Goal: Register for event/course

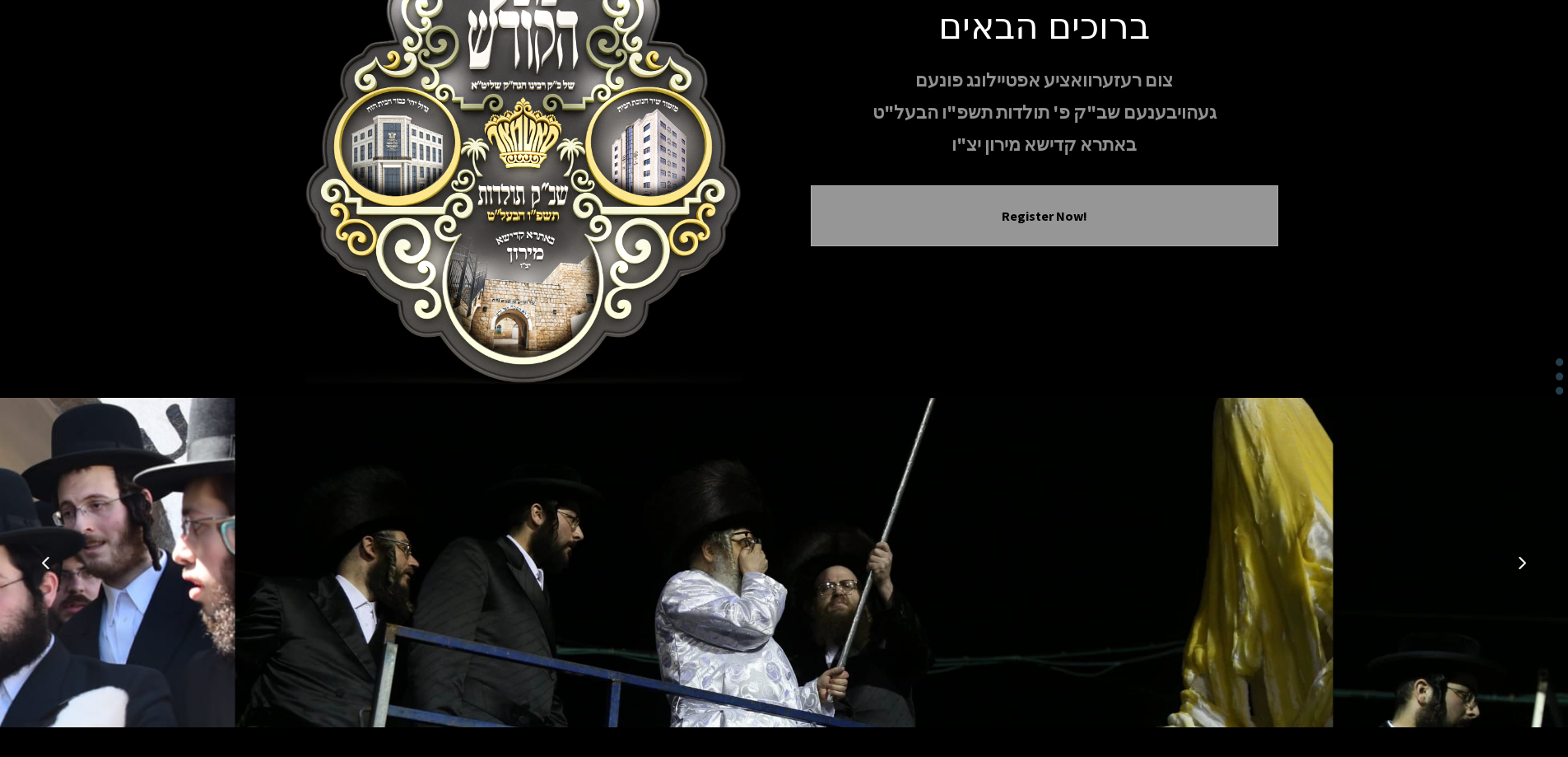
scroll to position [163, 0]
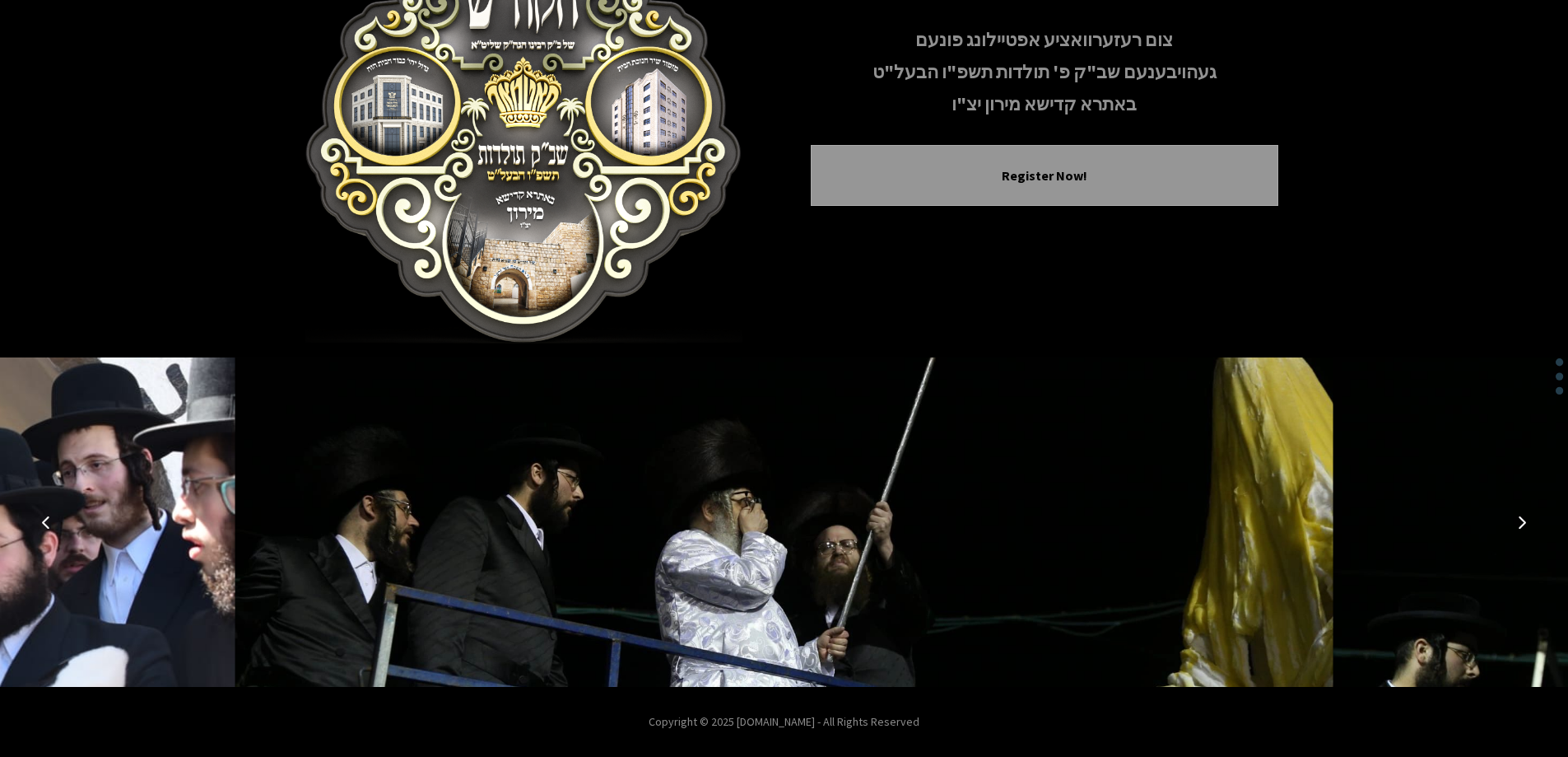
click at [54, 531] on button "Previous image" at bounding box center [45, 522] width 40 height 40
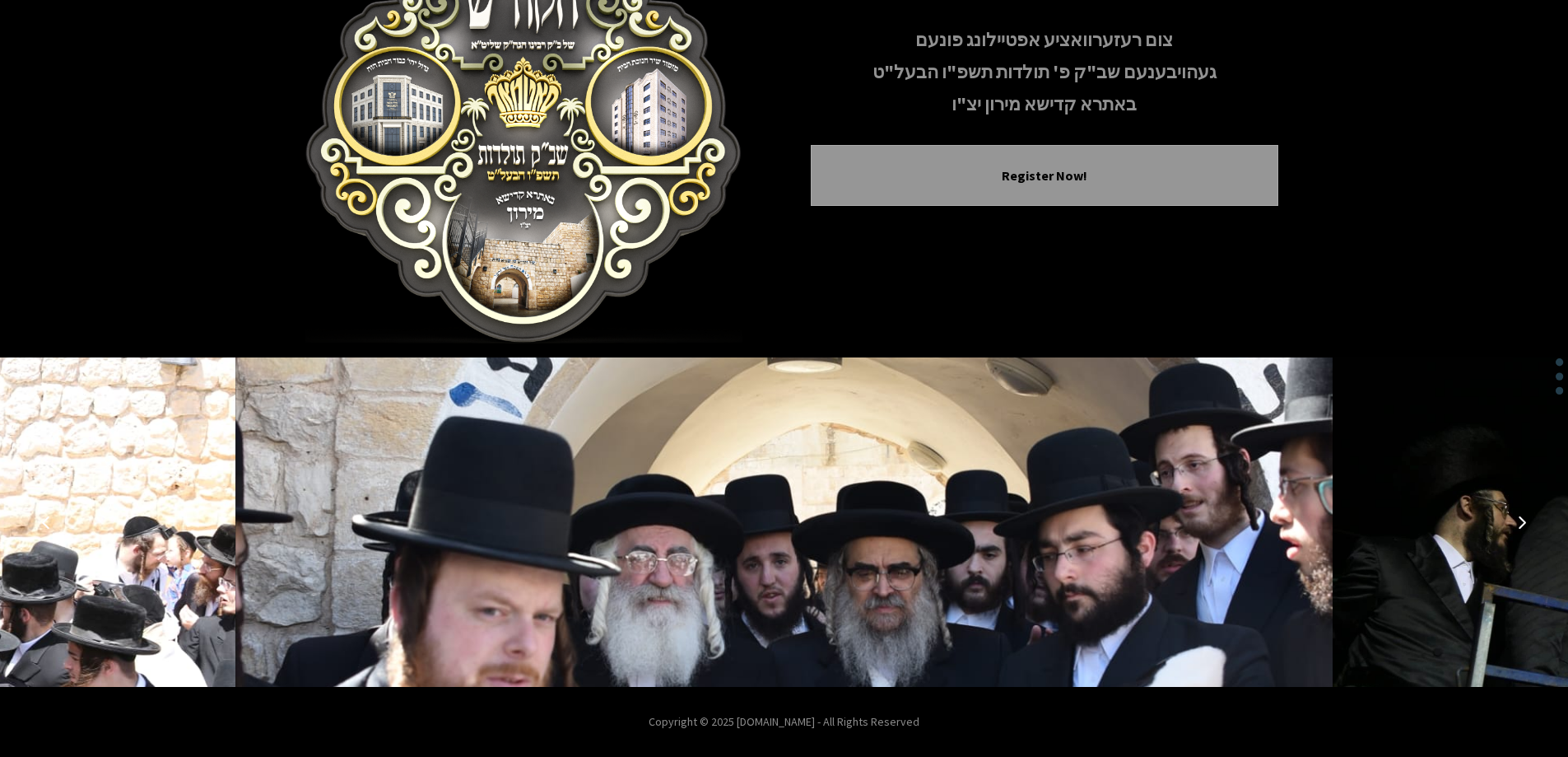
click at [54, 531] on button "Previous image" at bounding box center [45, 522] width 40 height 40
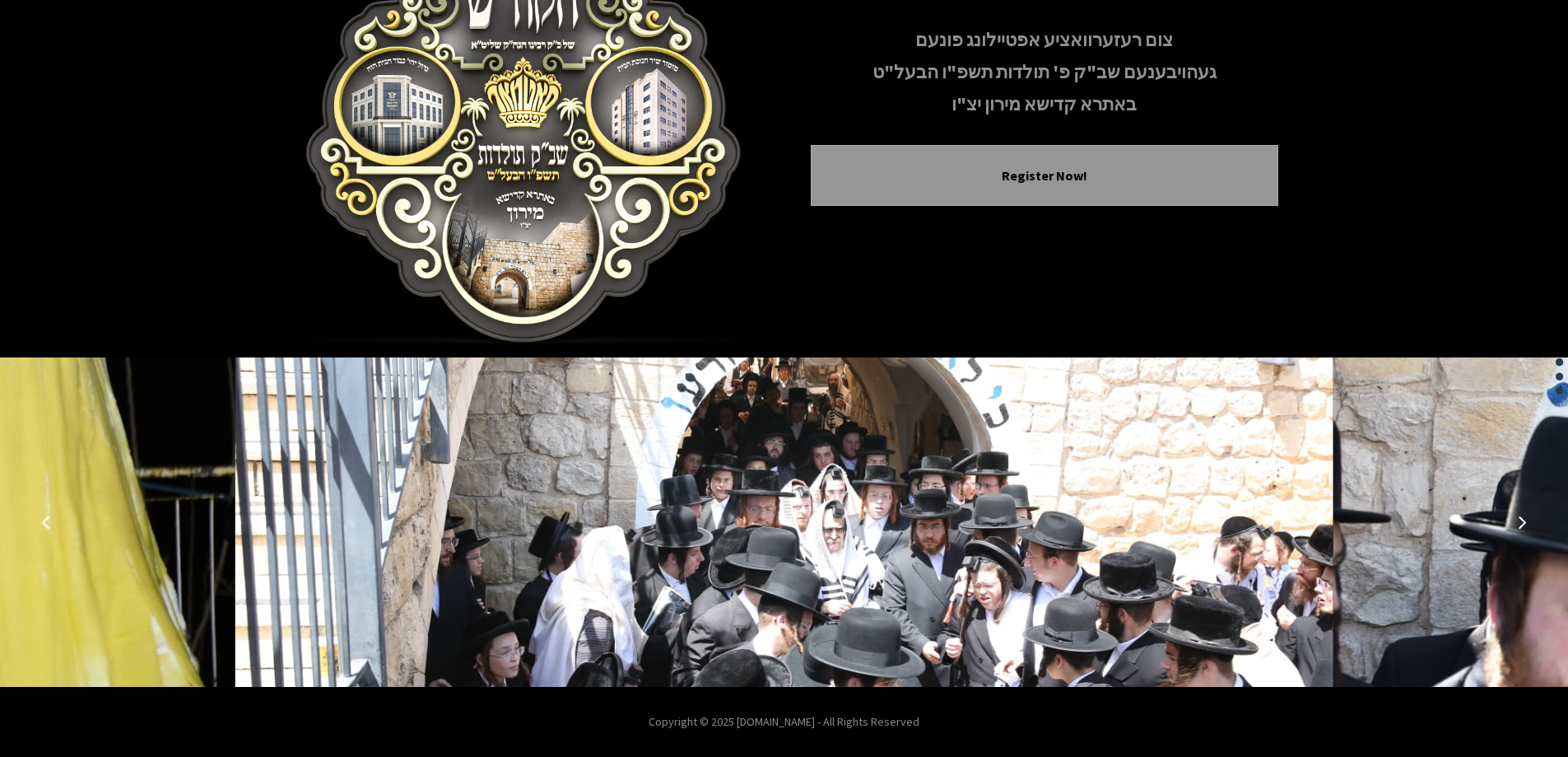
click at [54, 531] on button "Previous image" at bounding box center [45, 522] width 40 height 40
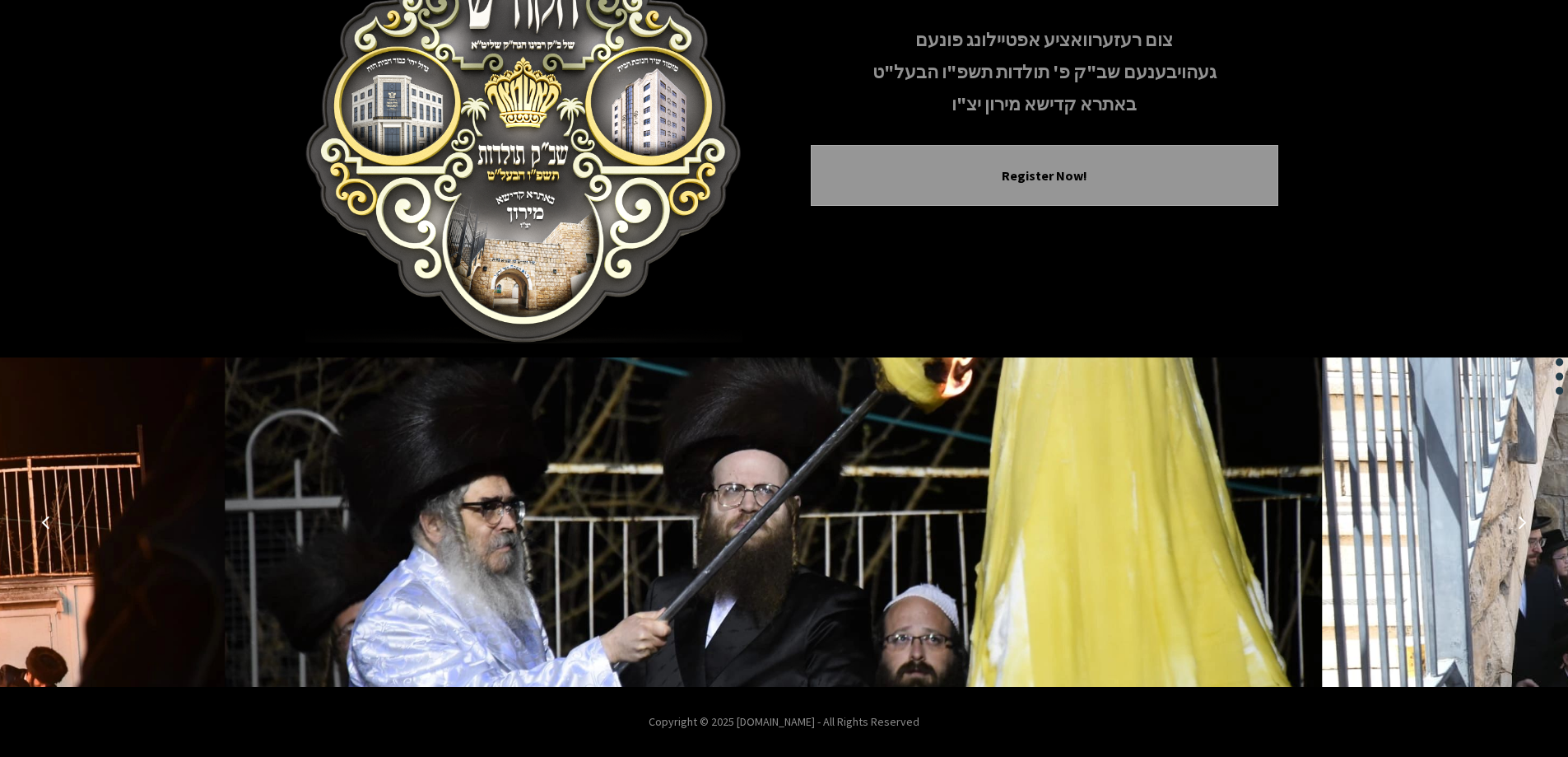
click at [54, 531] on button "Previous image" at bounding box center [45, 522] width 40 height 40
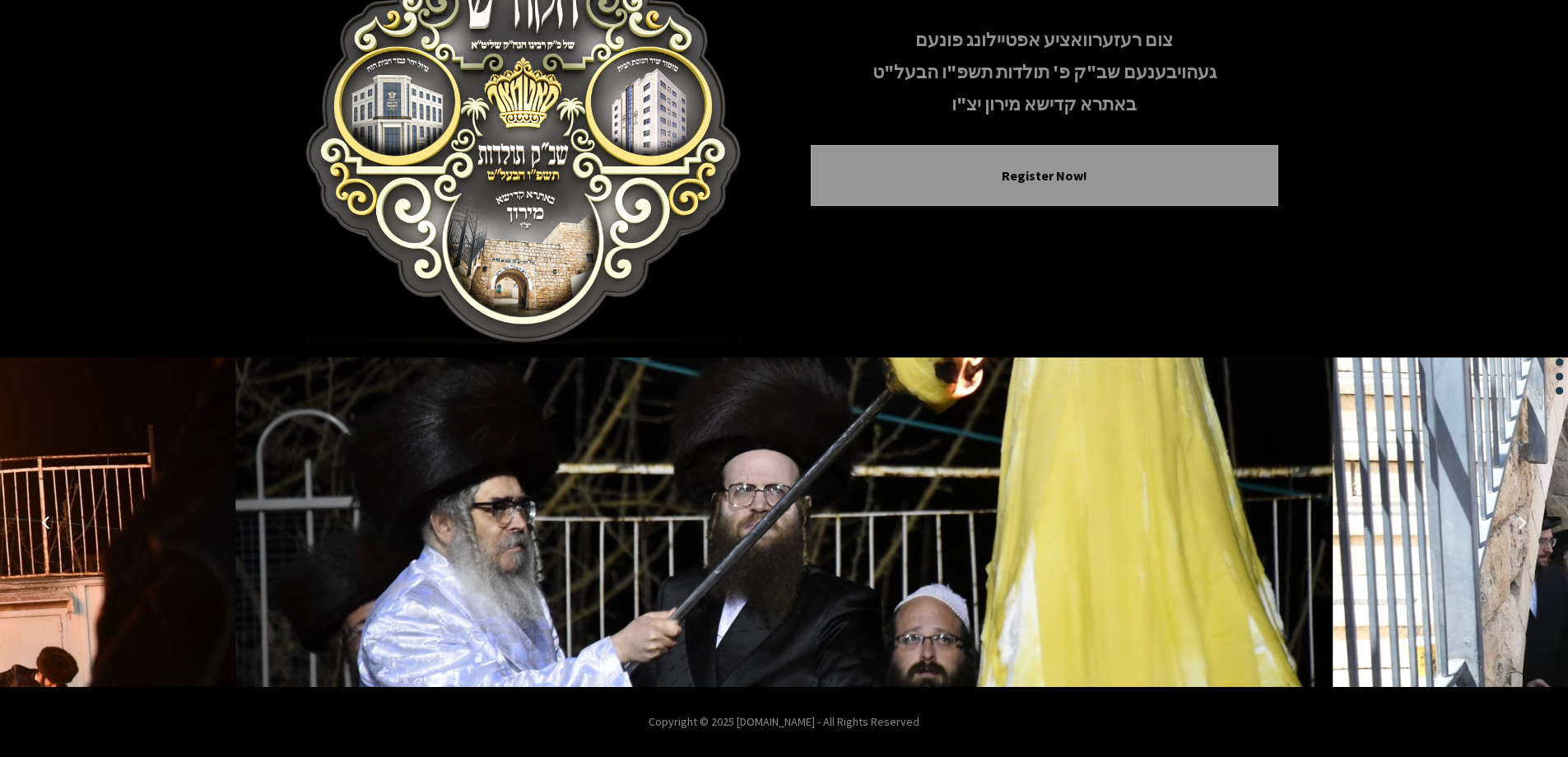
click at [54, 531] on button "Previous image" at bounding box center [45, 522] width 40 height 40
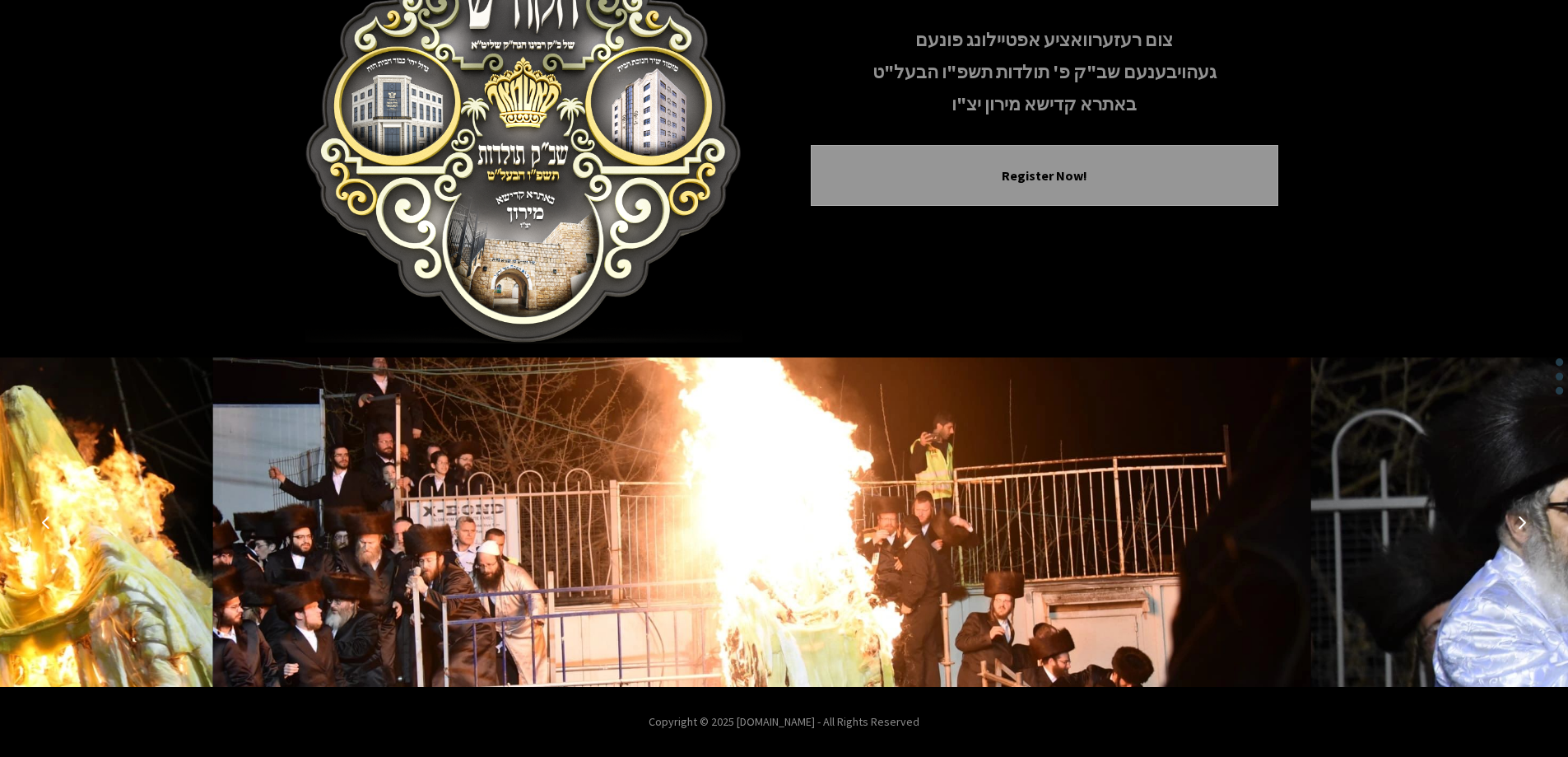
click at [54, 531] on button "Previous image" at bounding box center [45, 522] width 40 height 40
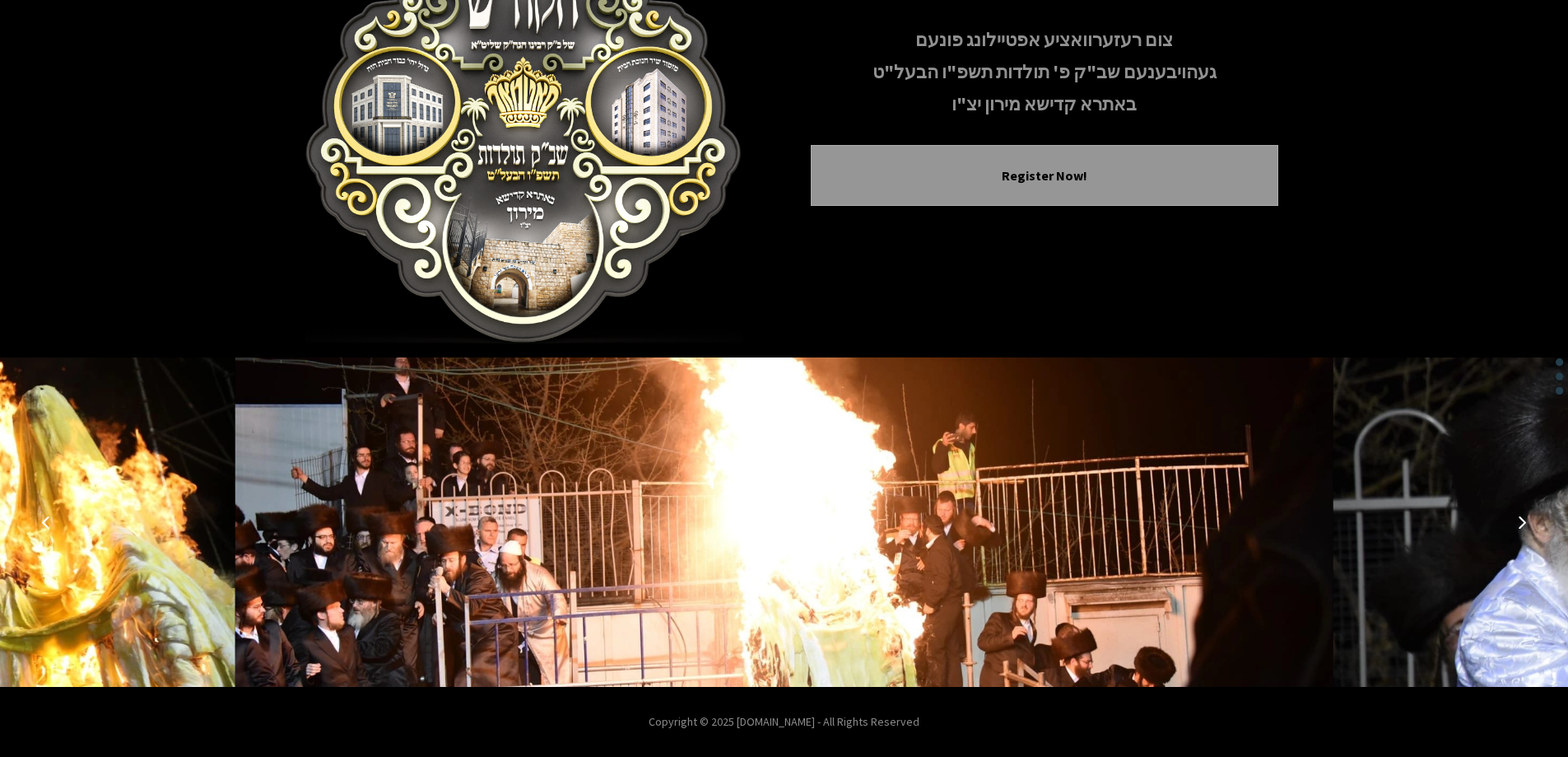
click at [54, 531] on button "Previous image" at bounding box center [45, 522] width 40 height 40
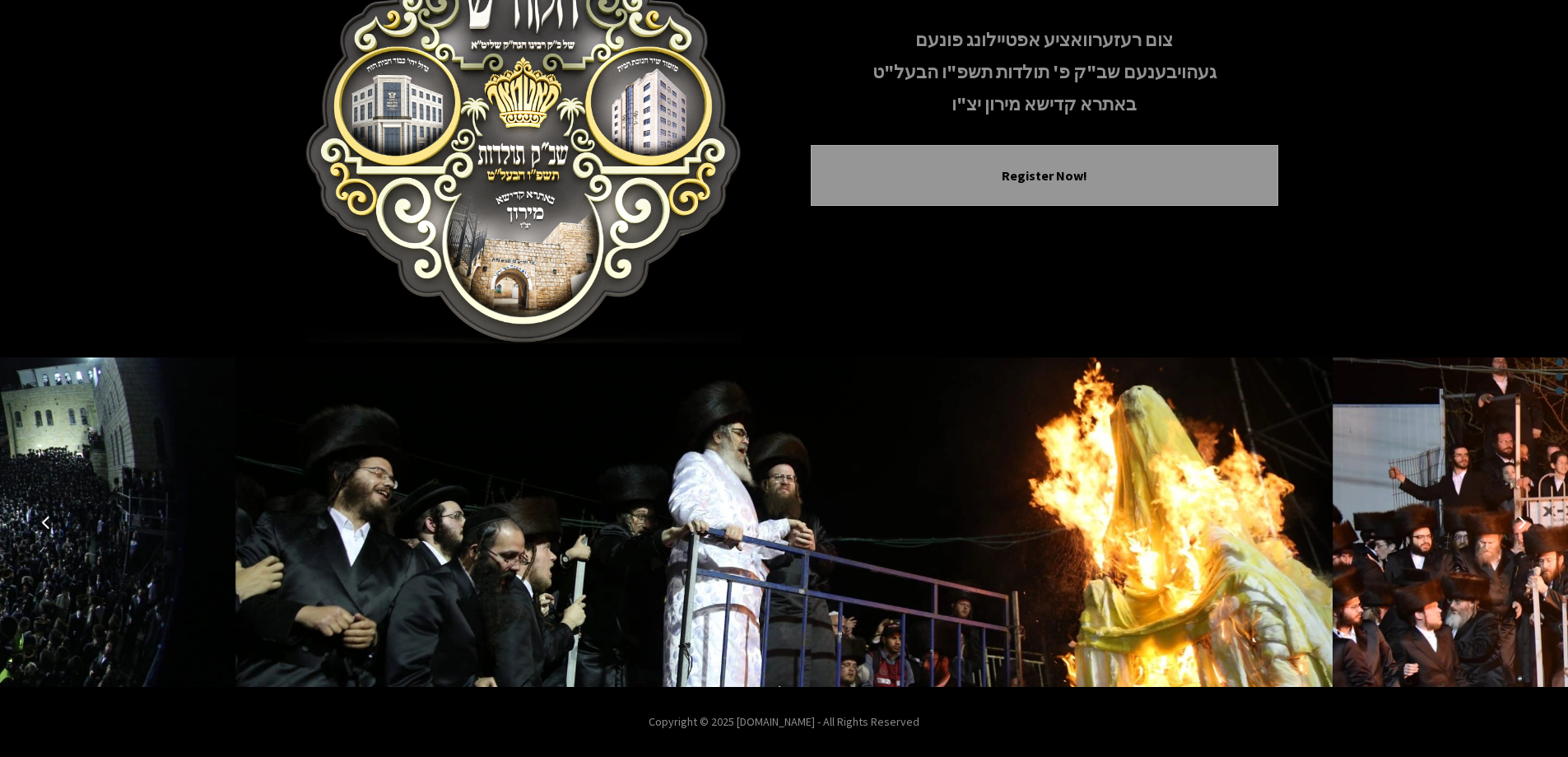
click at [55, 531] on button "Previous image" at bounding box center [45, 522] width 40 height 40
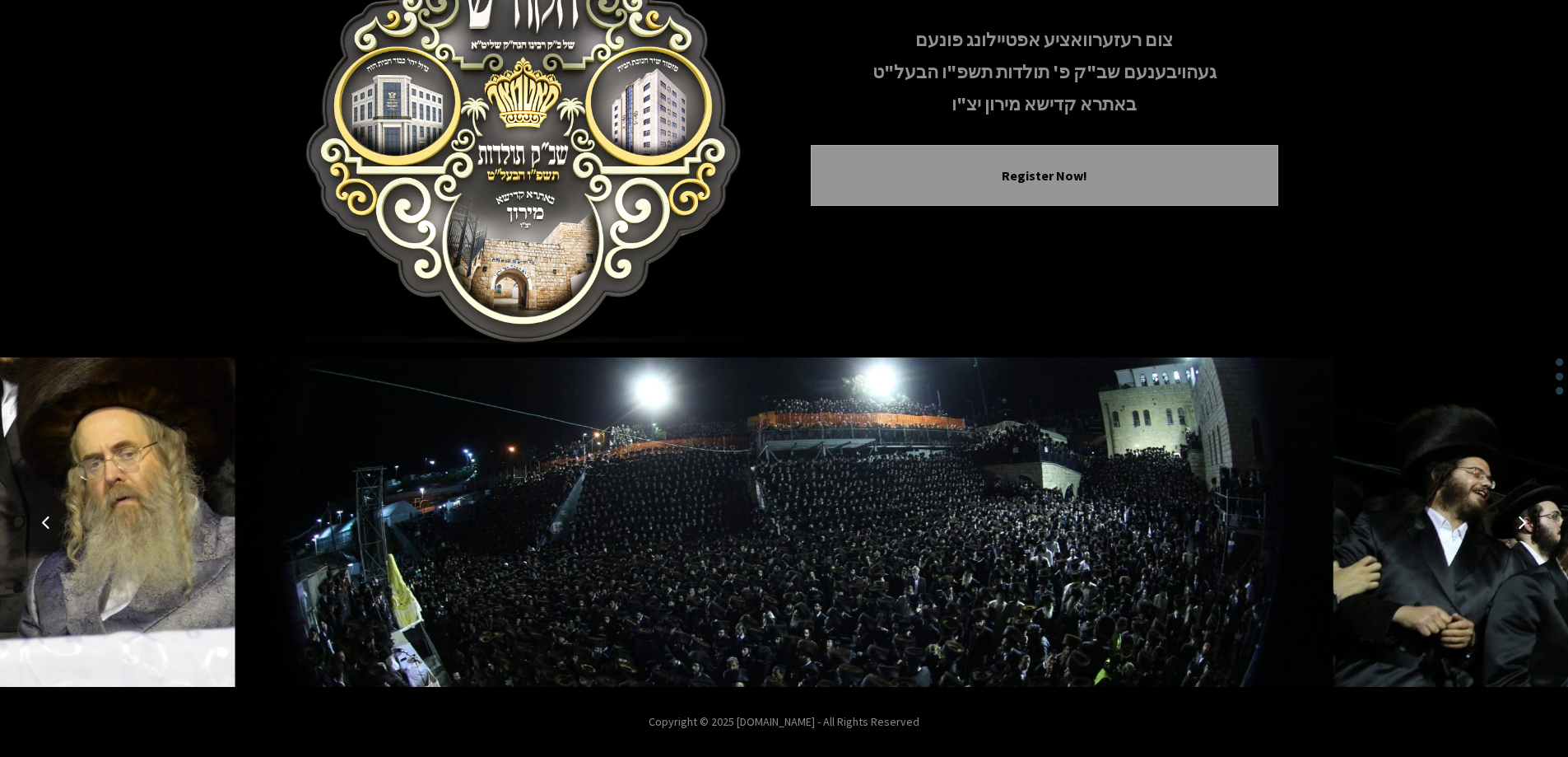
click at [55, 531] on button "Previous image" at bounding box center [45, 522] width 40 height 40
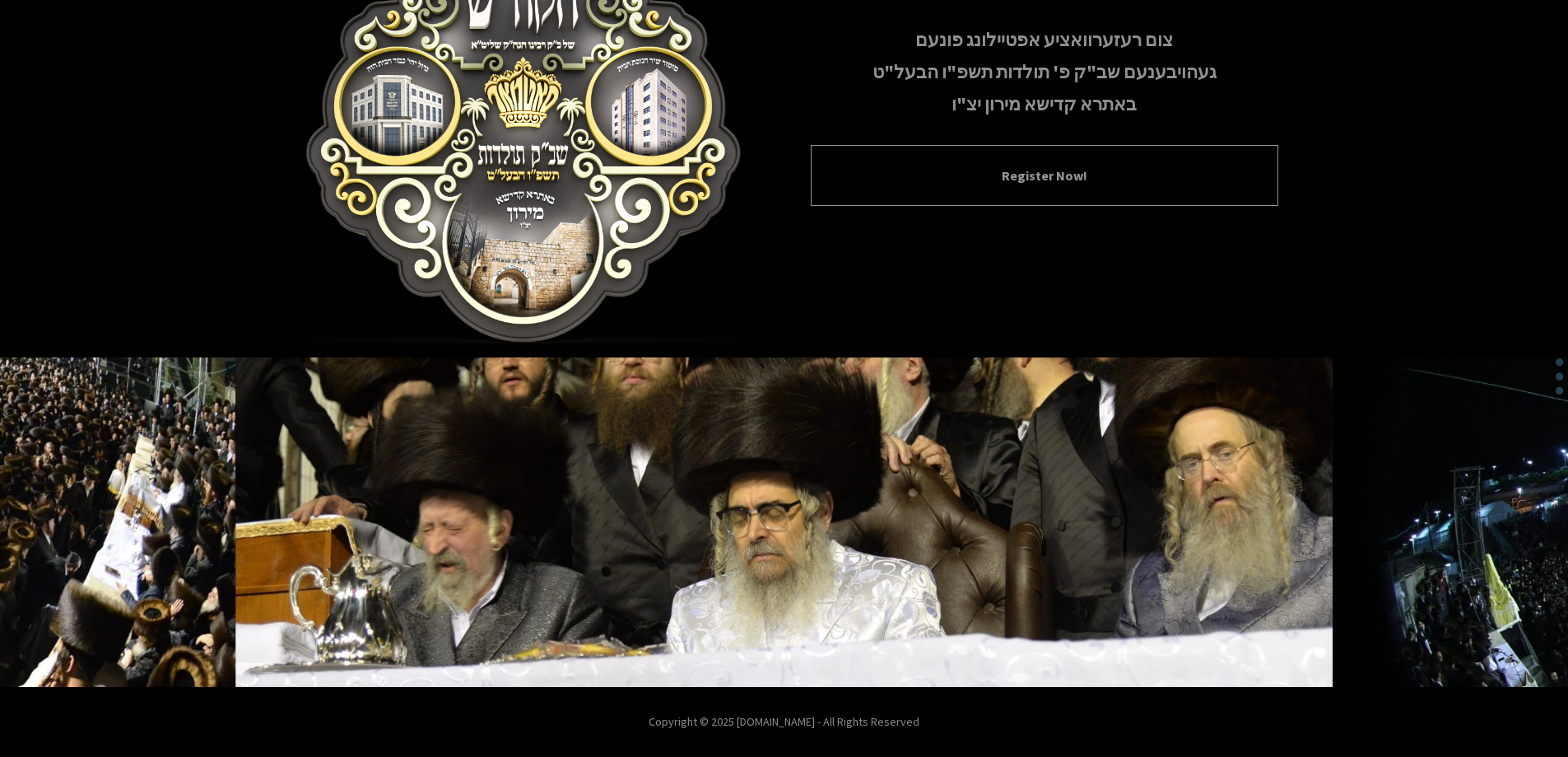
click at [958, 185] on button "Register Now!" at bounding box center [1045, 175] width 426 height 19
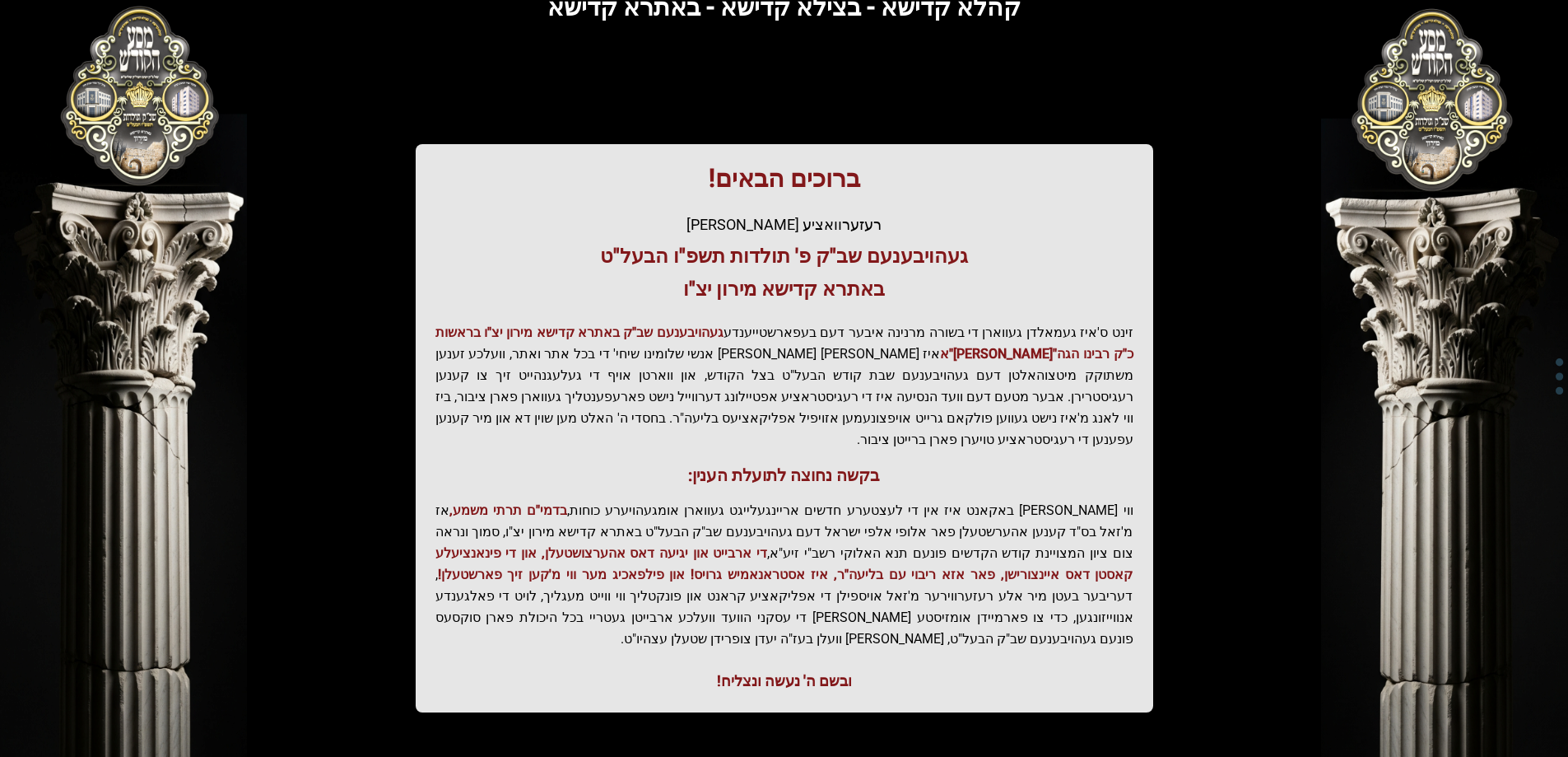
scroll to position [196, 0]
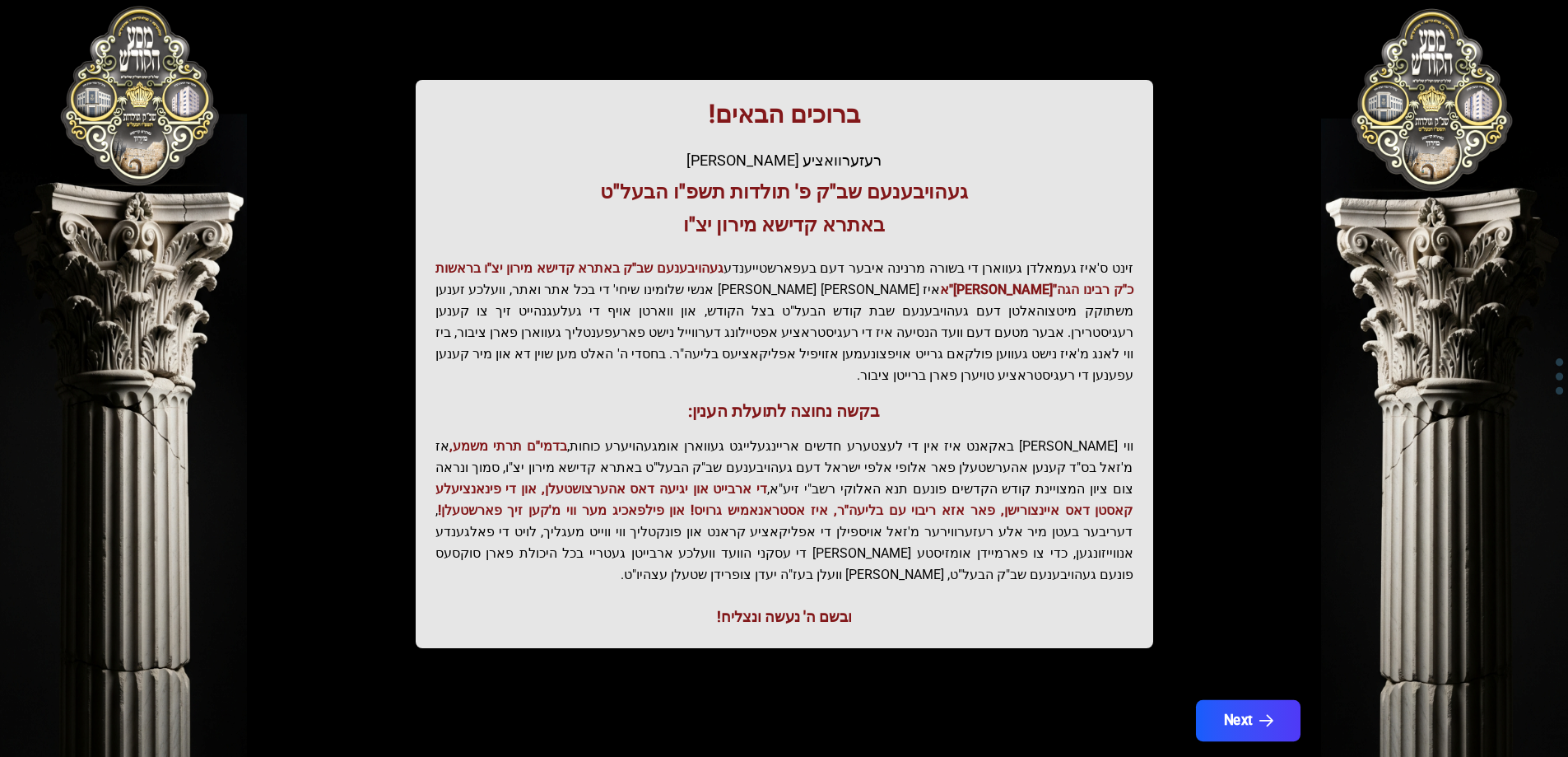
click at [1271, 700] on button "Next" at bounding box center [1248, 720] width 105 height 41
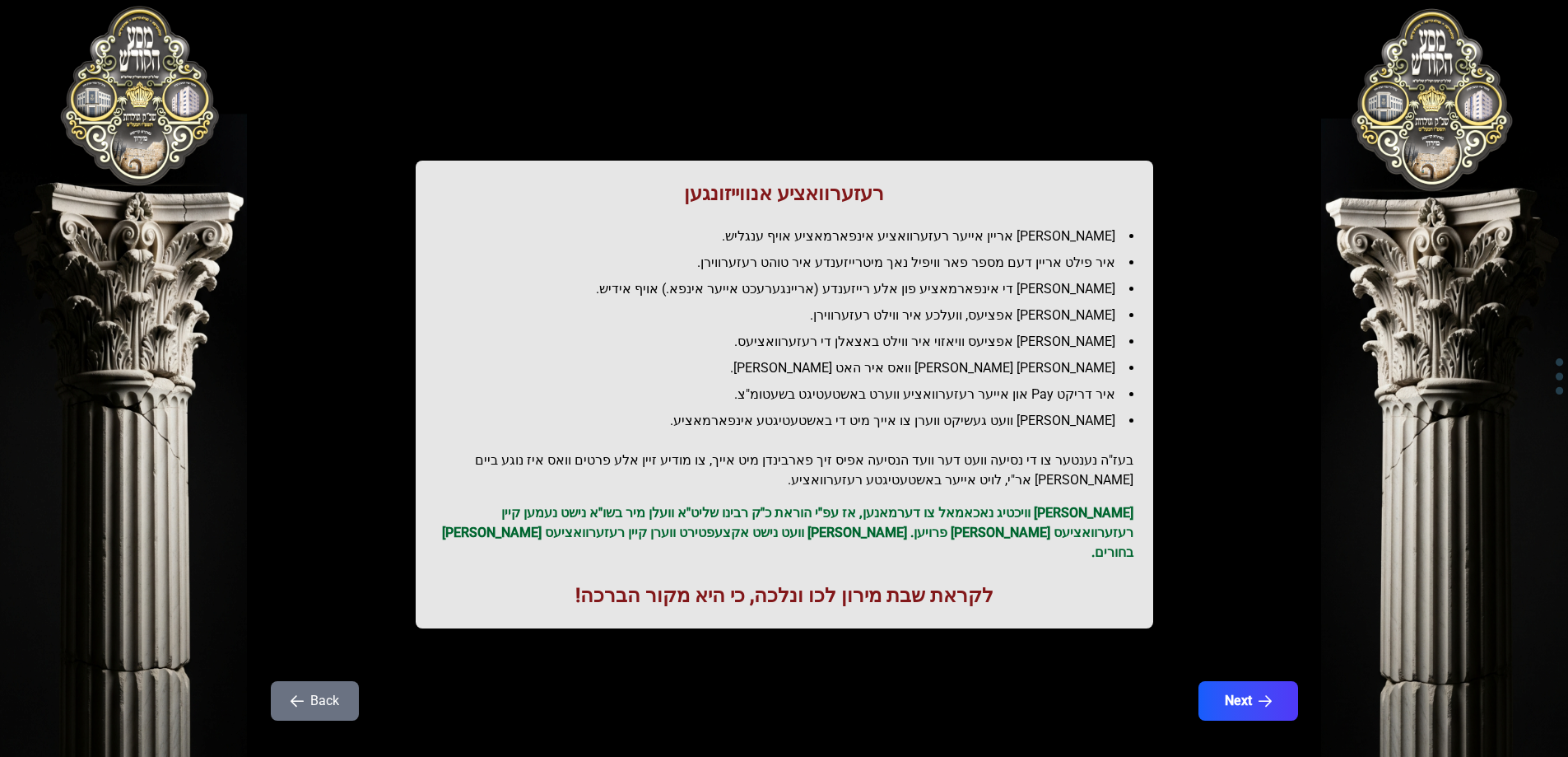
scroll to position [0, 0]
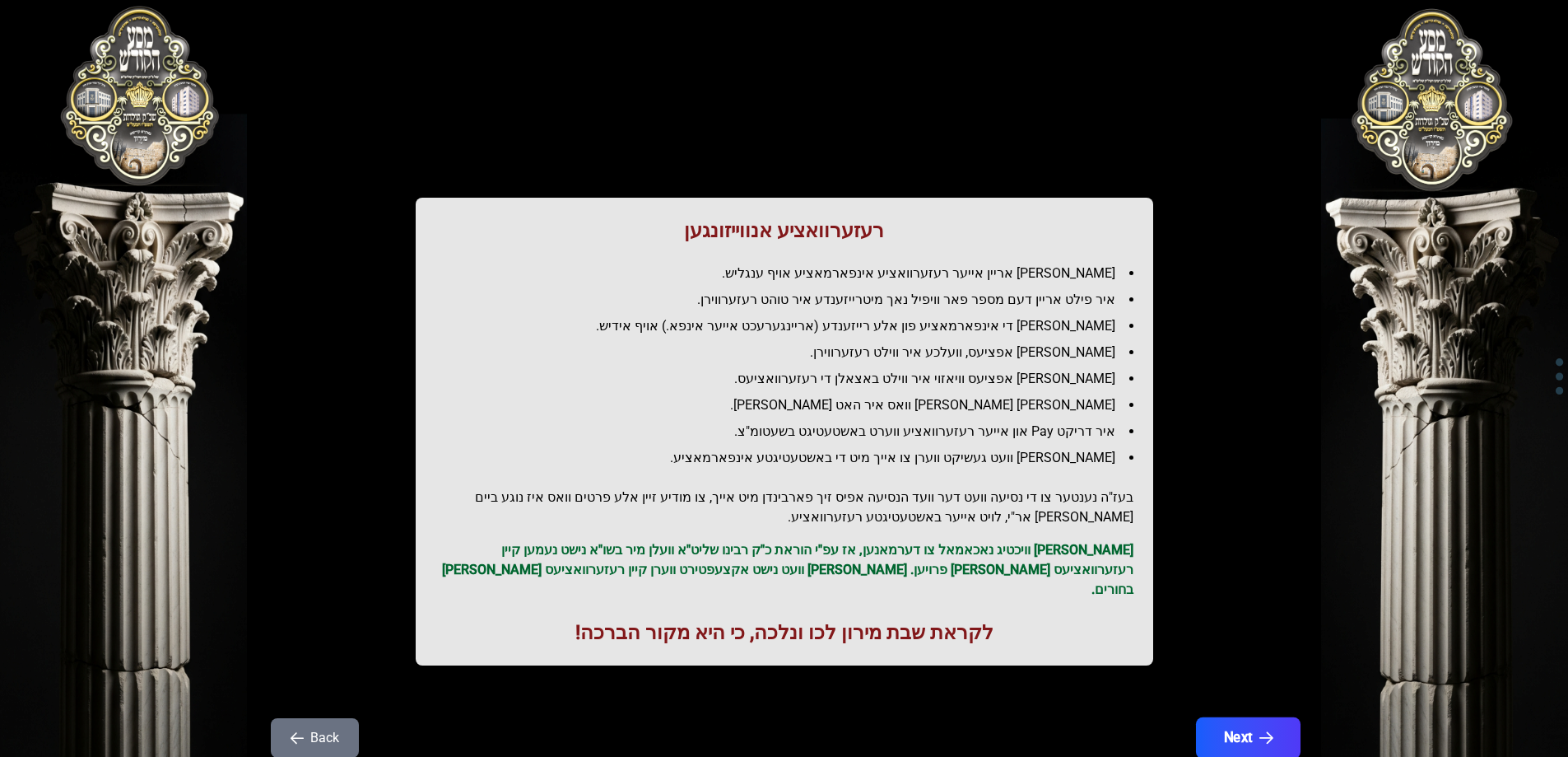
click at [1297, 717] on button "Next" at bounding box center [1248, 738] width 105 height 41
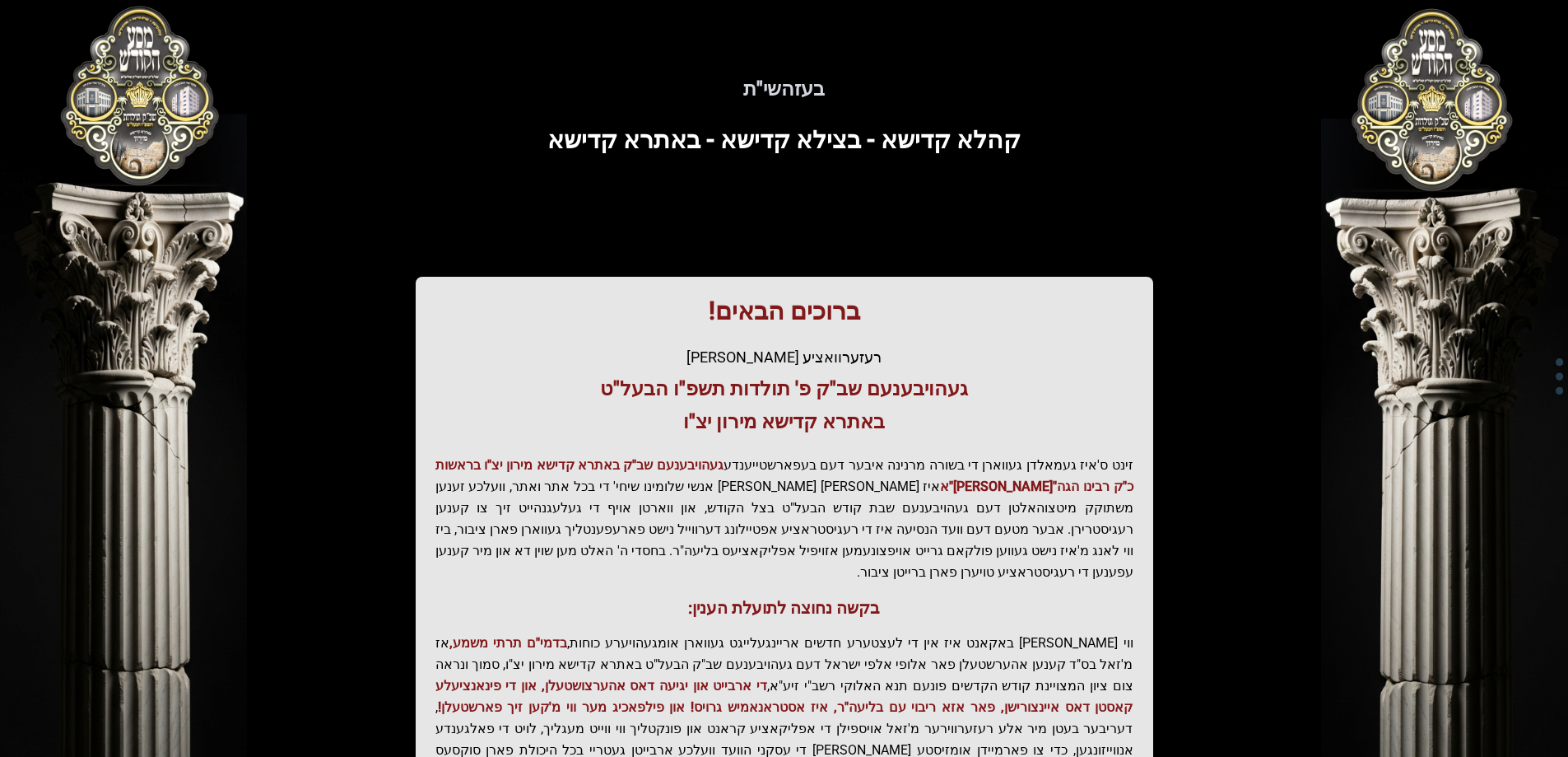
scroll to position [196, 0]
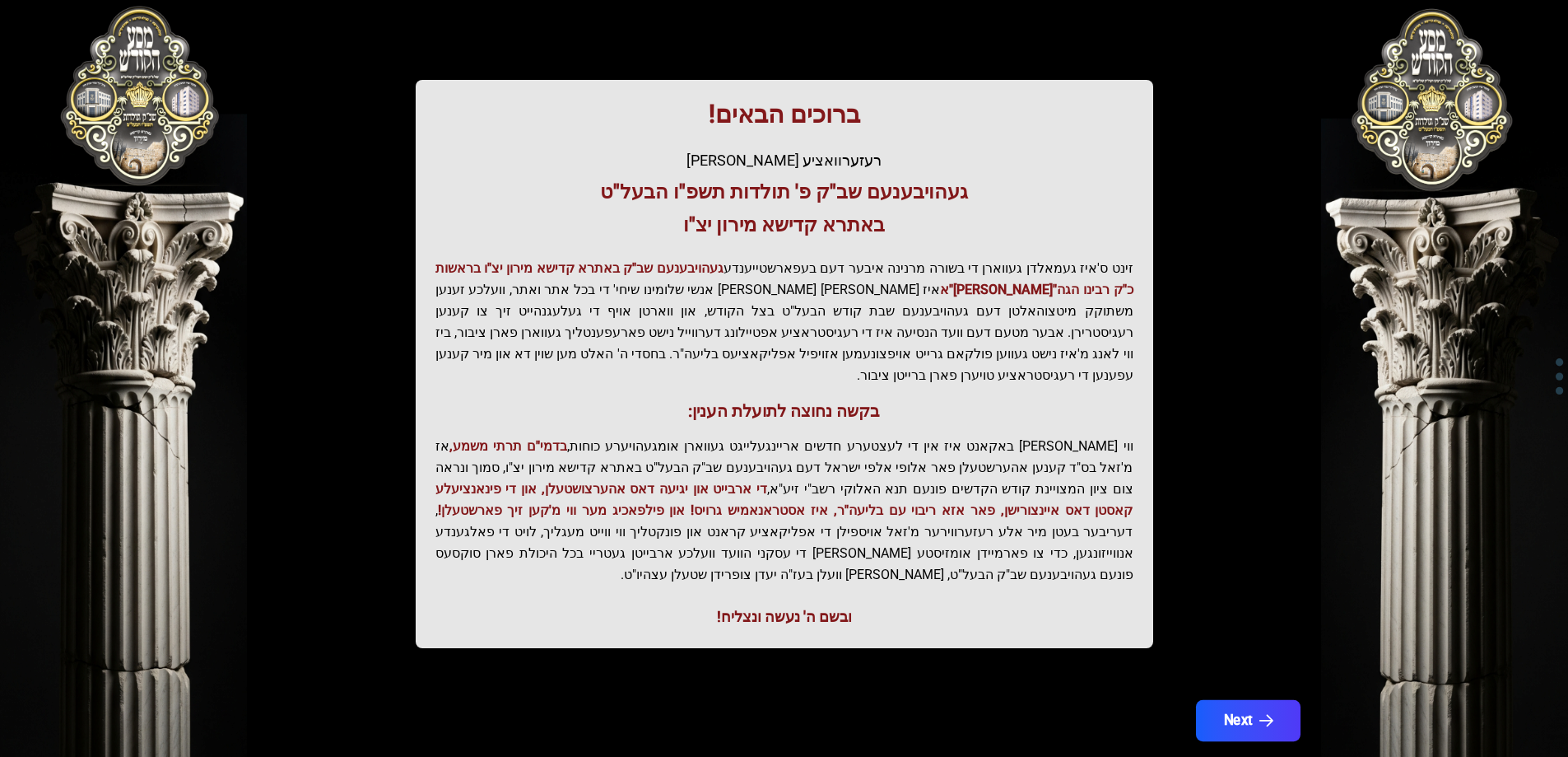
click at [1268, 714] on icon "button" at bounding box center [1265, 721] width 14 height 14
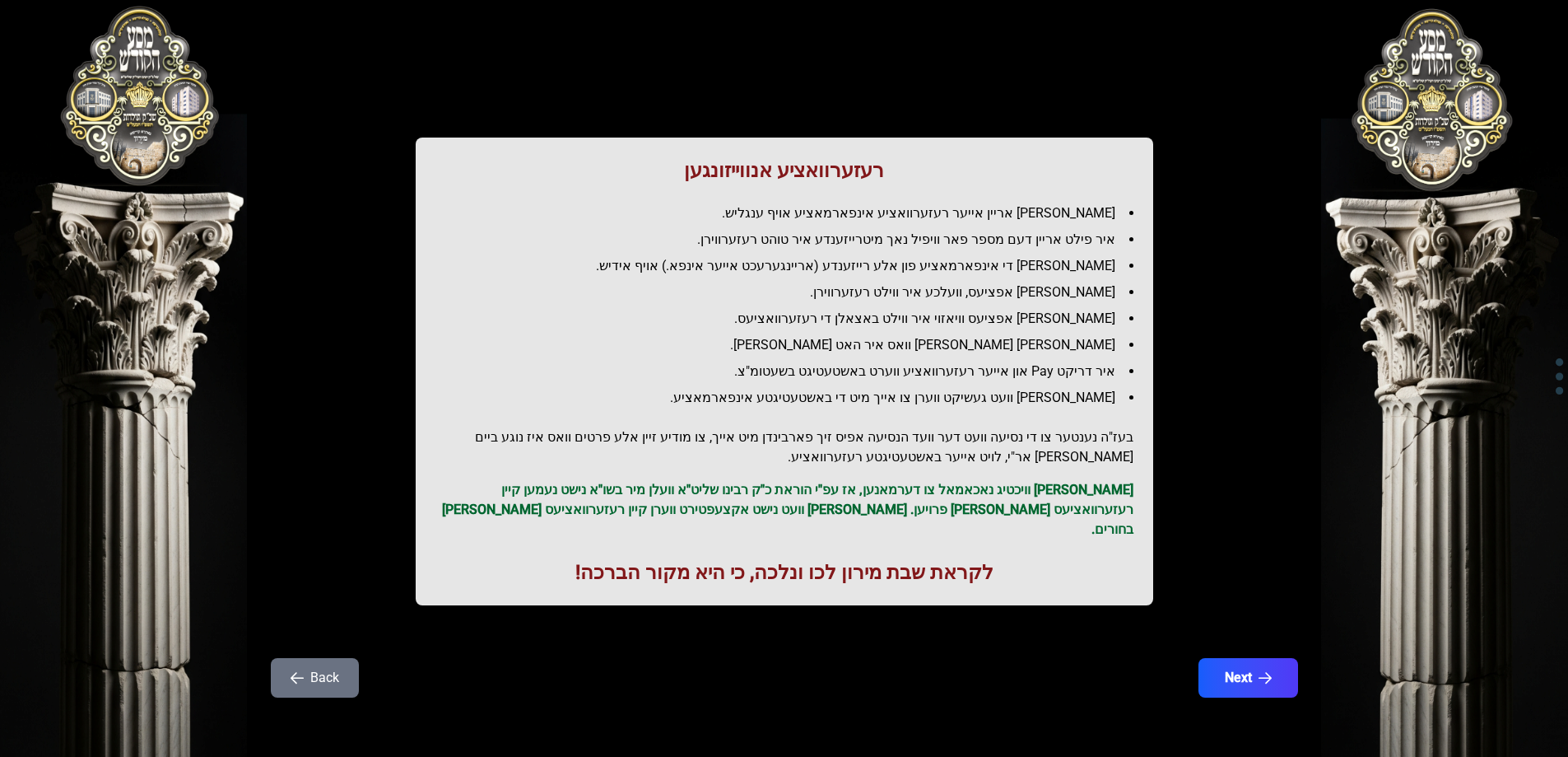
scroll to position [0, 0]
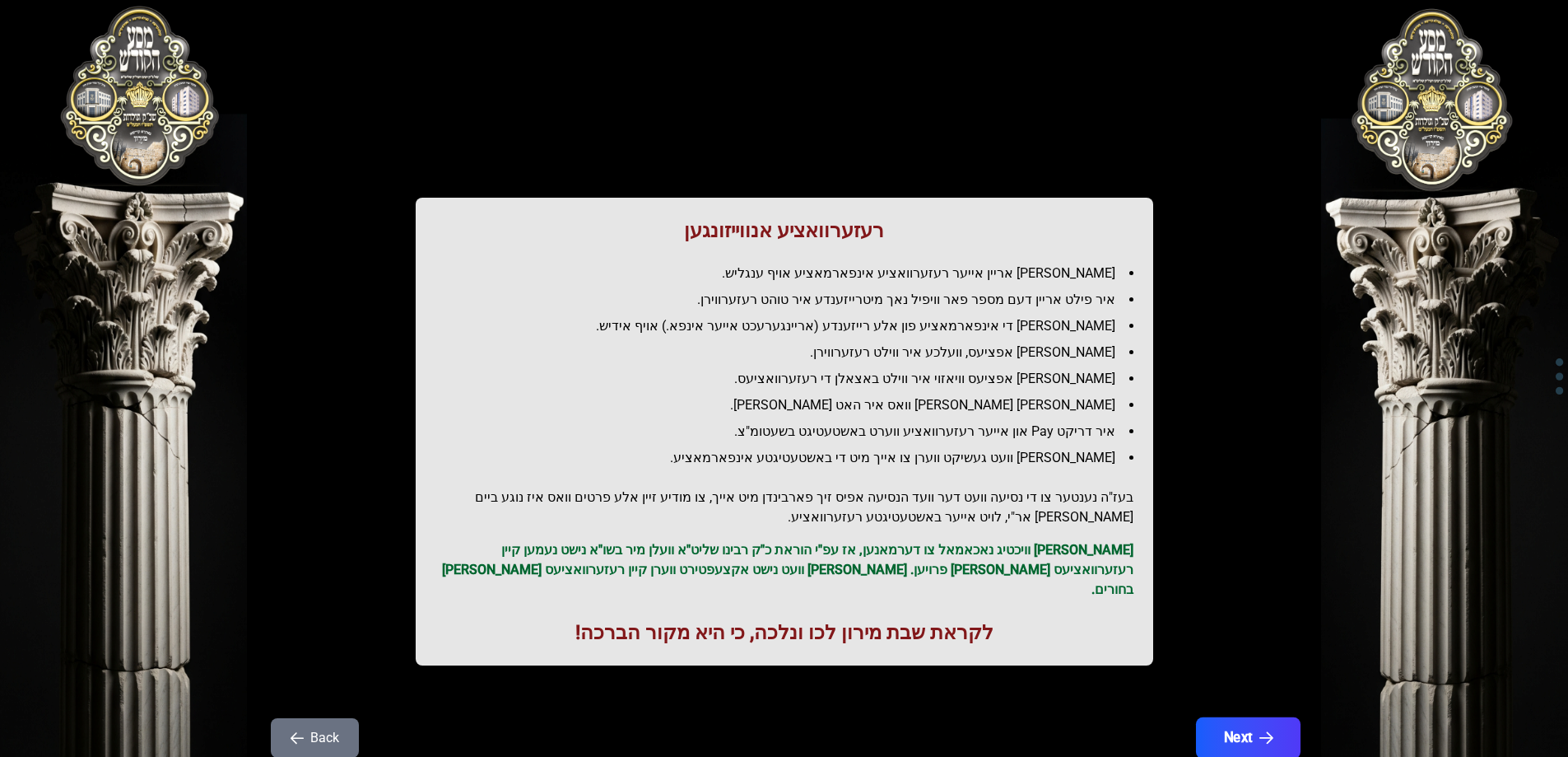
click at [1242, 722] on button "Next" at bounding box center [1248, 738] width 105 height 41
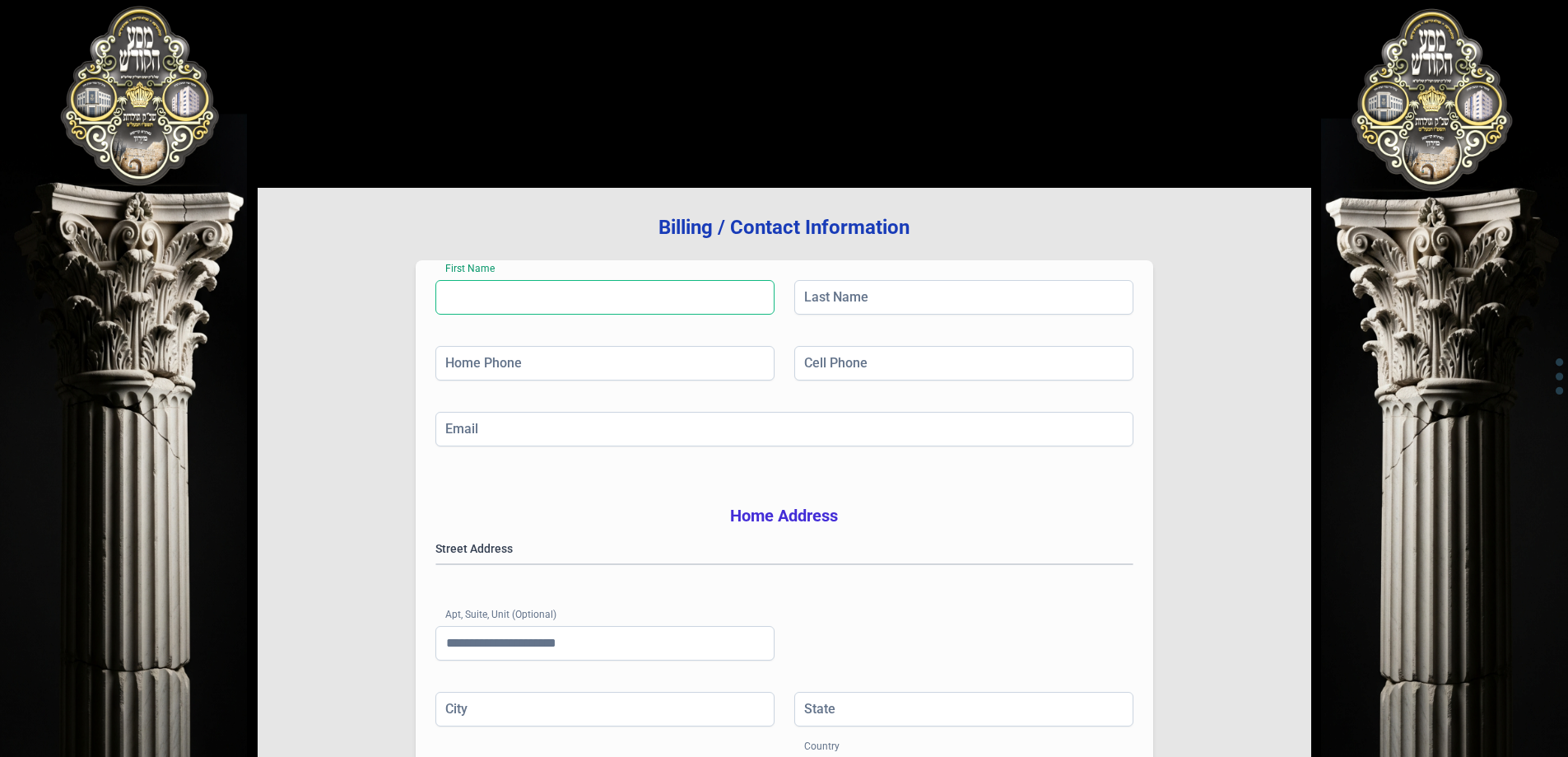
click at [657, 314] on input "First Name" at bounding box center [605, 296] width 339 height 34
type input "*****"
click at [672, 377] on input "Home Phone" at bounding box center [605, 362] width 339 height 34
type input "********"
click at [692, 433] on input "Email" at bounding box center [784, 428] width 698 height 34
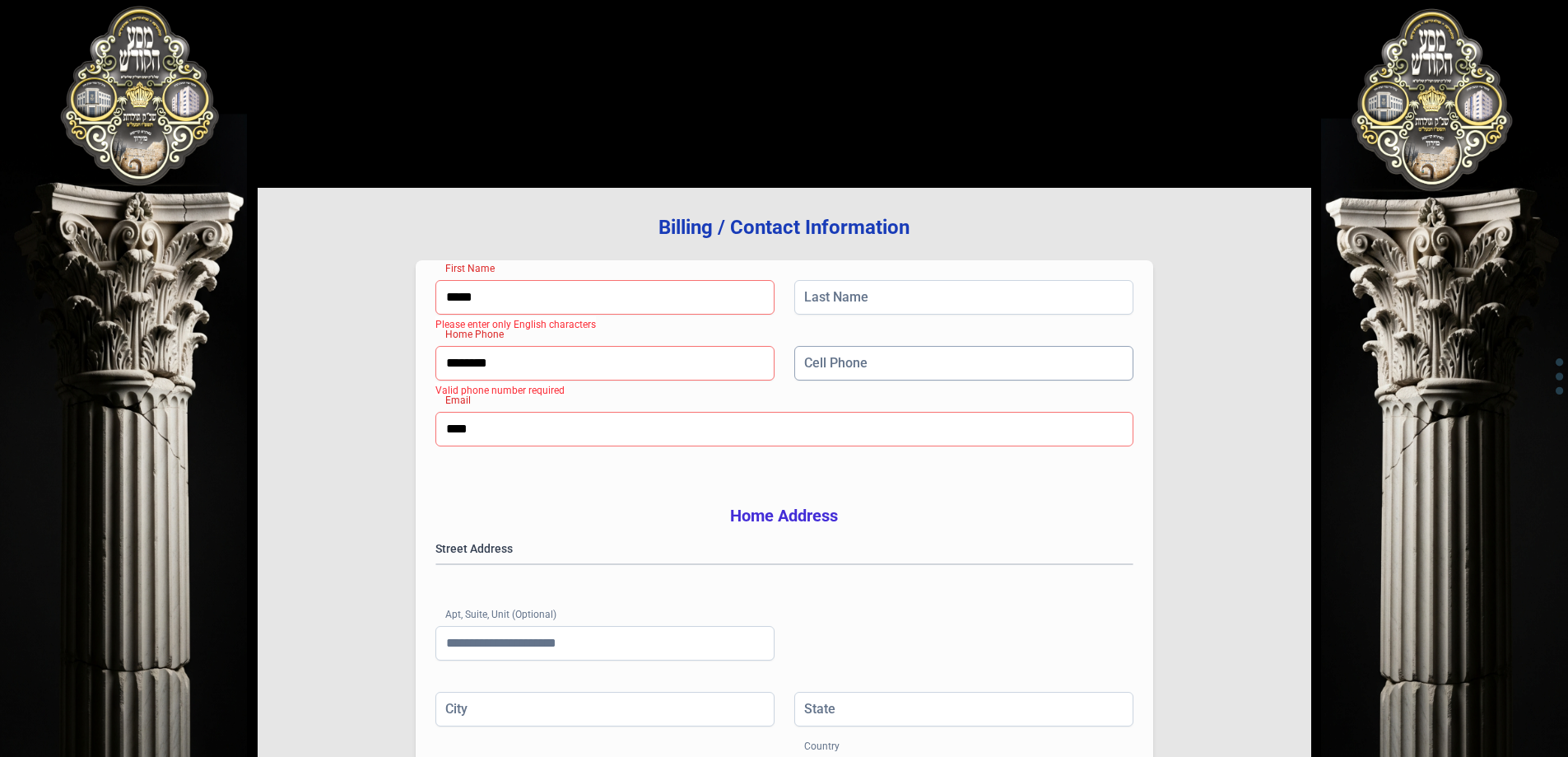
type input "****"
click at [875, 372] on input "Cell Phone" at bounding box center [964, 362] width 339 height 34
type input "**********"
click at [872, 317] on div "Last Name" at bounding box center [964, 299] width 339 height 40
drag, startPoint x: 884, startPoint y: 278, endPoint x: 884, endPoint y: 290, distance: 12.0
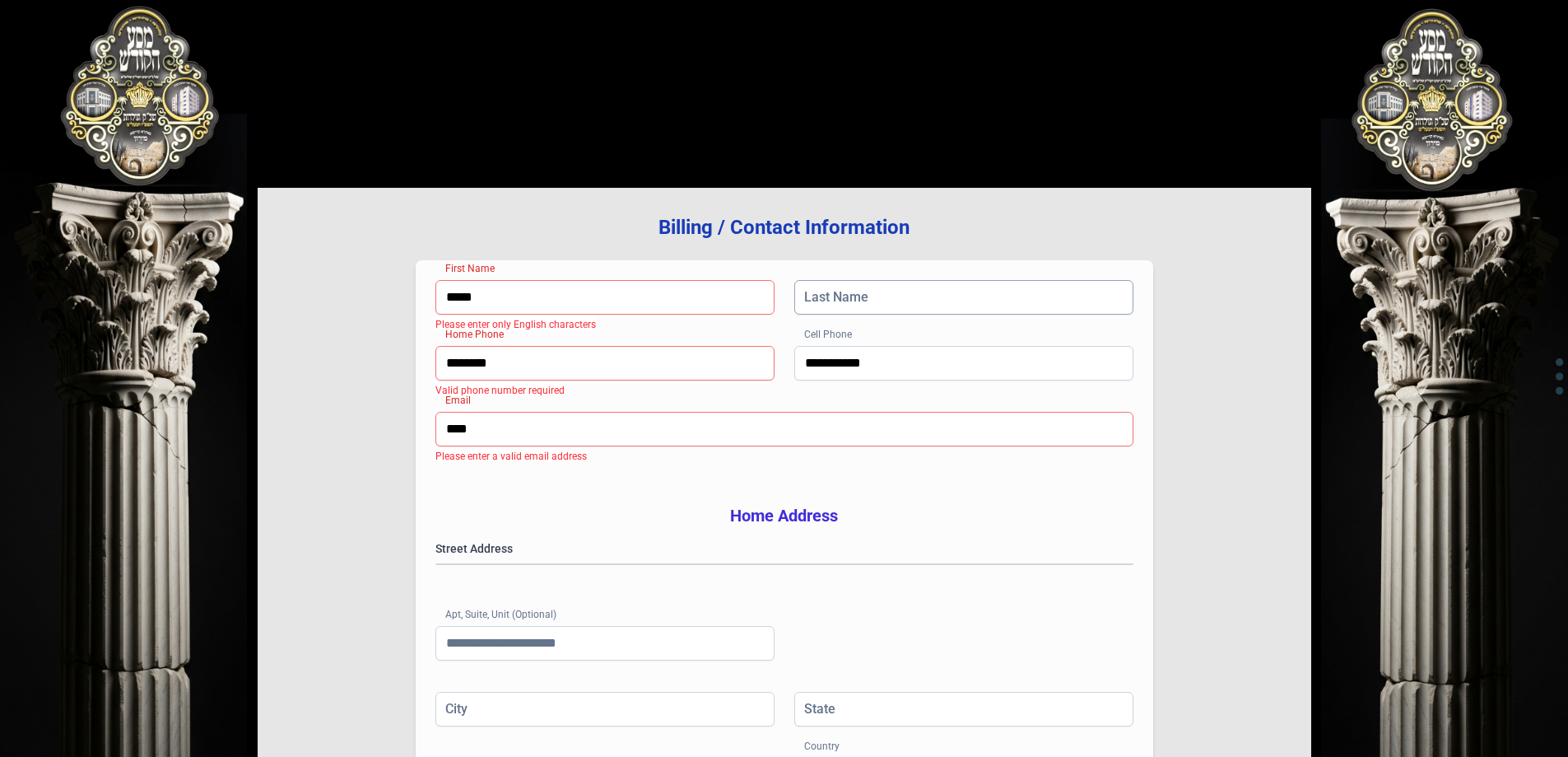
click at [884, 278] on div "**********" at bounding box center [784, 551] width 737 height 583
click at [893, 315] on div "Last Name" at bounding box center [964, 299] width 339 height 40
click at [906, 300] on input "Last Name" at bounding box center [964, 296] width 339 height 34
type input "*******"
click at [759, 604] on div "Street Address Apt, Suite, Unit (Optional)" at bounding box center [784, 616] width 698 height 152
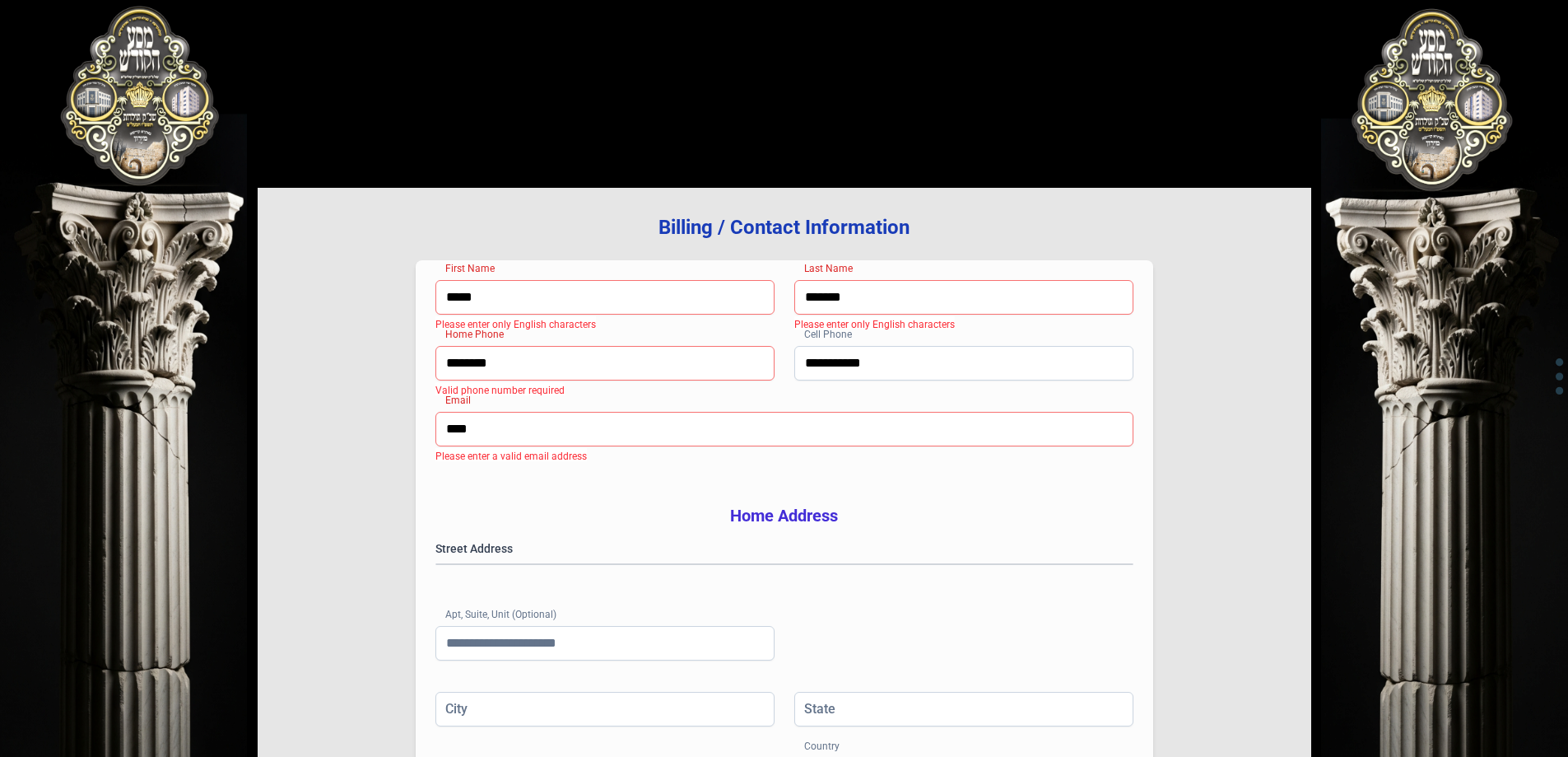
click at [779, 559] on div "Street Address" at bounding box center [784, 560] width 698 height 40
click at [436, 564] on gmp-place-autocomplete at bounding box center [436, 564] width 0 height 0
click at [613, 661] on input "Apt, Suite, Unit (Optional)" at bounding box center [605, 642] width 339 height 34
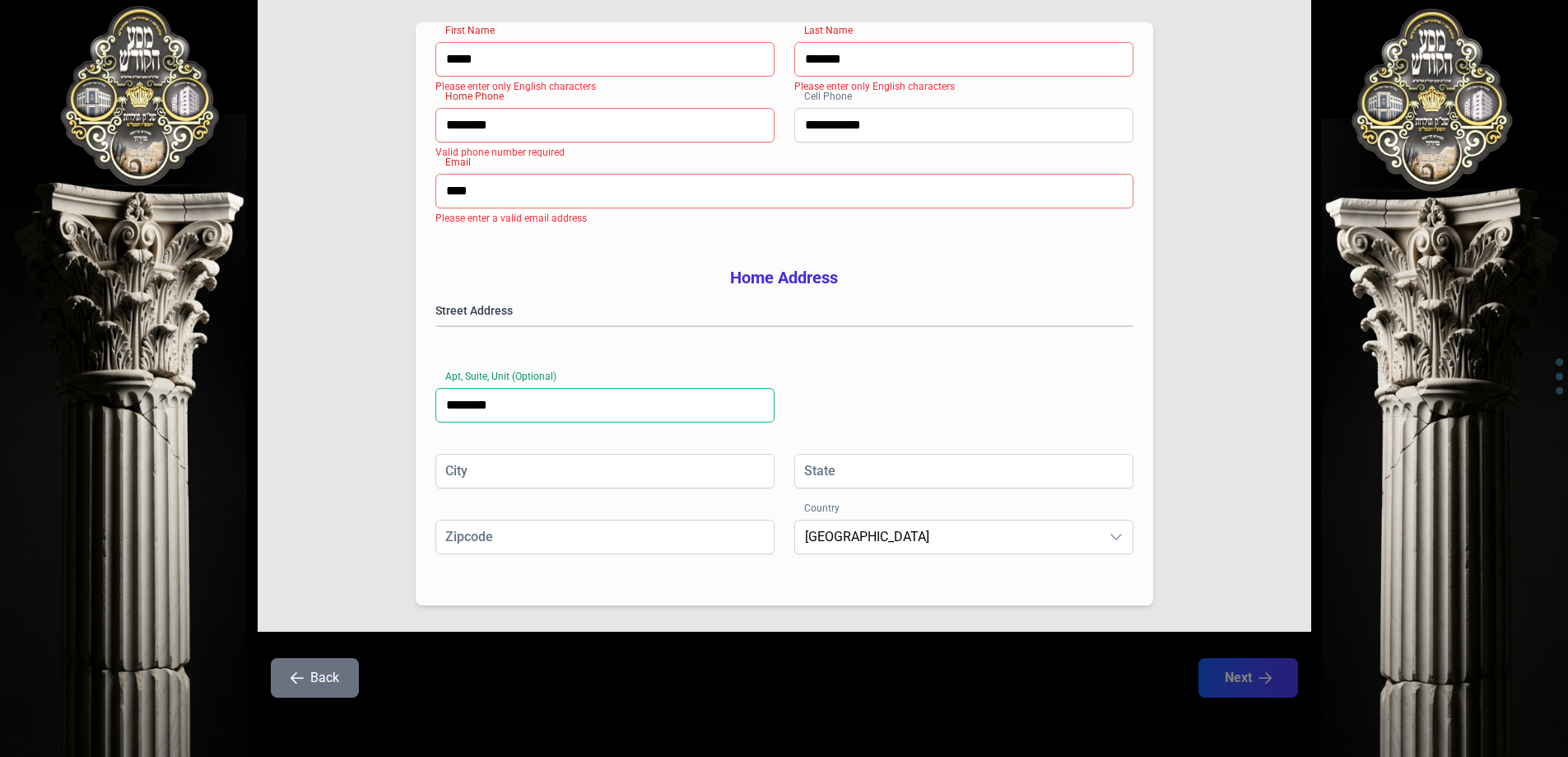
scroll to position [263, 0]
type input "********"
click at [640, 482] on input "City" at bounding box center [605, 471] width 339 height 34
type input "*******"
